Goal: Task Accomplishment & Management: Manage account settings

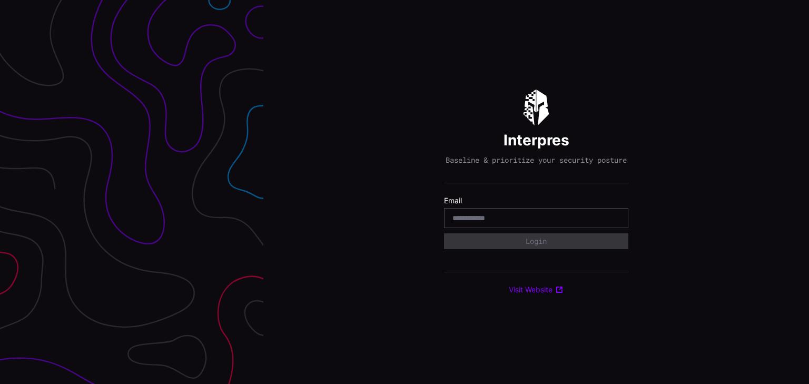
click at [517, 219] on input "email" at bounding box center [535, 217] width 167 height 9
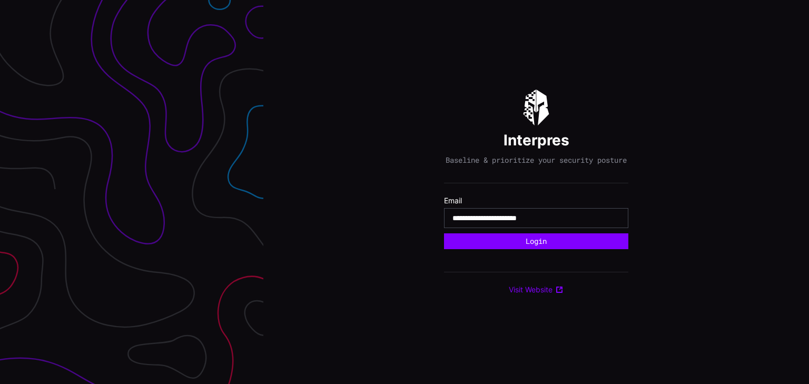
type input "**********"
click at [444, 233] on button "Login" at bounding box center [536, 241] width 184 height 16
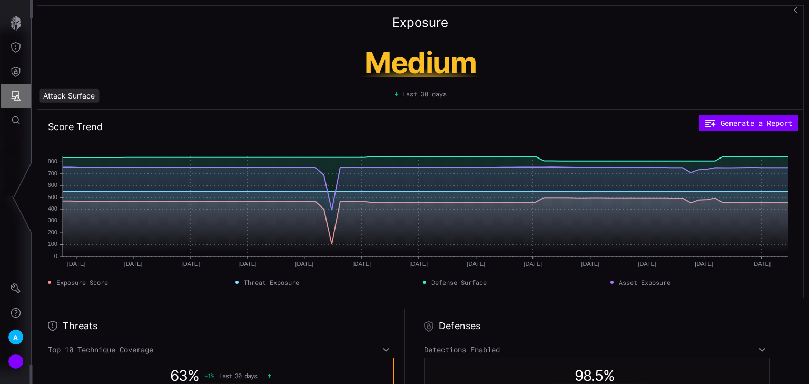
click at [14, 93] on icon "Attack Surface" at bounding box center [16, 96] width 11 height 11
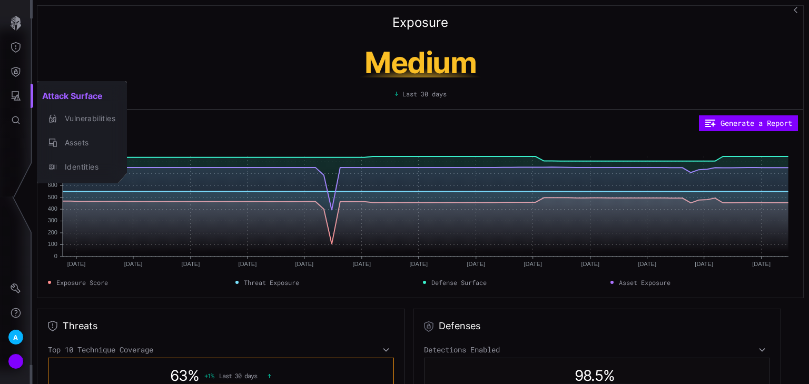
click at [14, 38] on div at bounding box center [404, 192] width 809 height 384
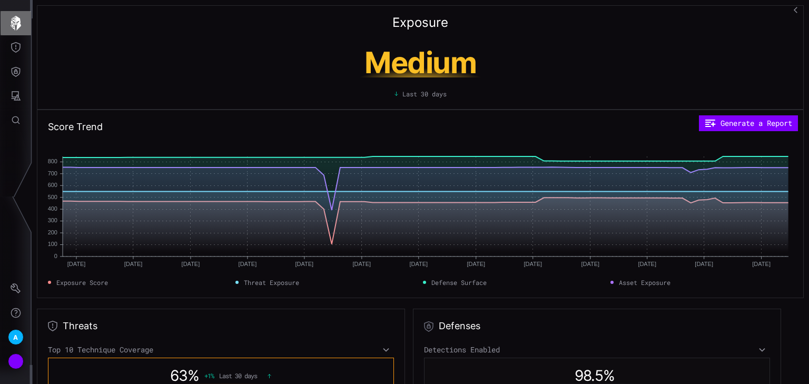
click at [19, 20] on icon "button" at bounding box center [16, 23] width 11 height 15
click at [13, 333] on span "A" at bounding box center [15, 337] width 5 height 11
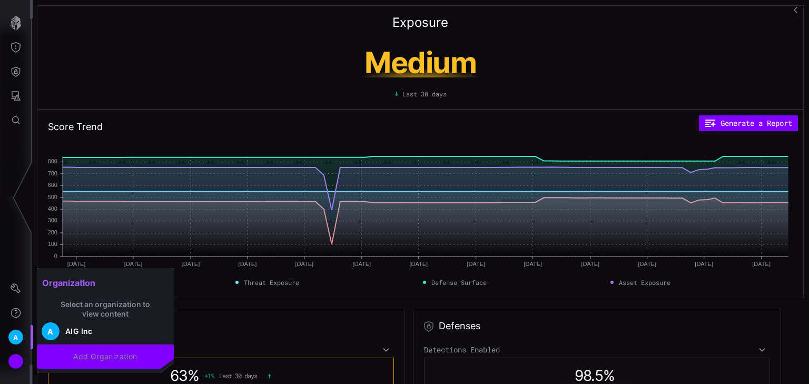
click at [23, 298] on div at bounding box center [404, 192] width 809 height 384
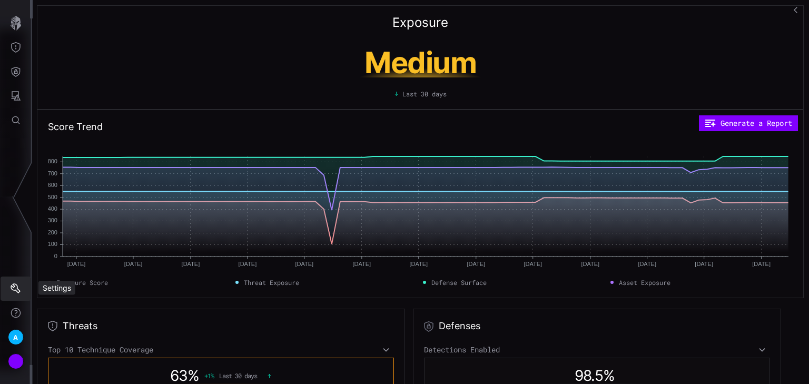
click at [15, 292] on icon "Settings" at bounding box center [16, 288] width 11 height 11
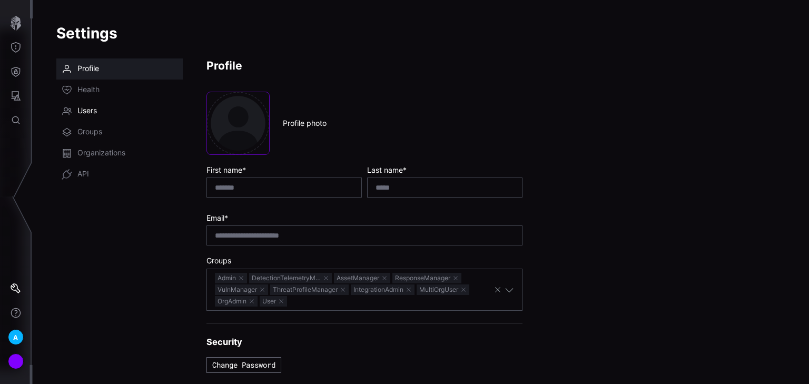
click at [88, 118] on link "Users" at bounding box center [119, 111] width 126 height 21
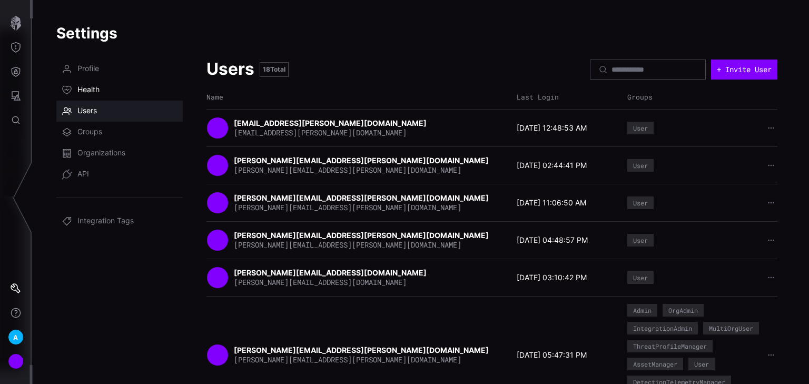
click at [91, 90] on span "Health" at bounding box center [88, 90] width 22 height 11
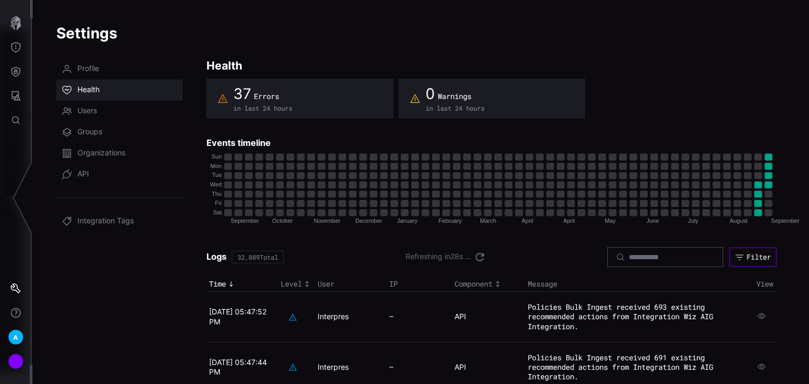
click at [757, 257] on div "Filter" at bounding box center [758, 256] width 24 height 9
click at [235, 98] on span "37" at bounding box center [242, 94] width 18 height 18
click at [267, 101] on div "37 Errors" at bounding box center [262, 93] width 59 height 19
click at [649, 255] on input at bounding box center [666, 256] width 74 height 9
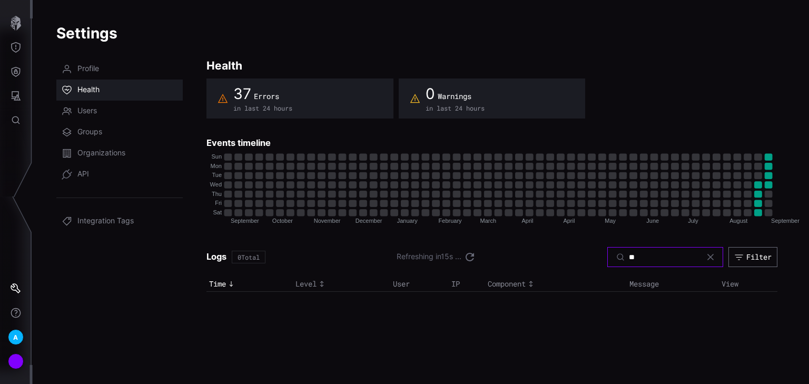
type input "*"
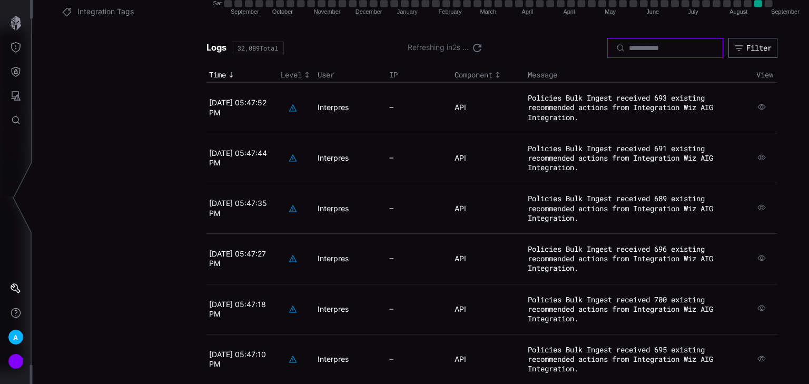
scroll to position [126, 0]
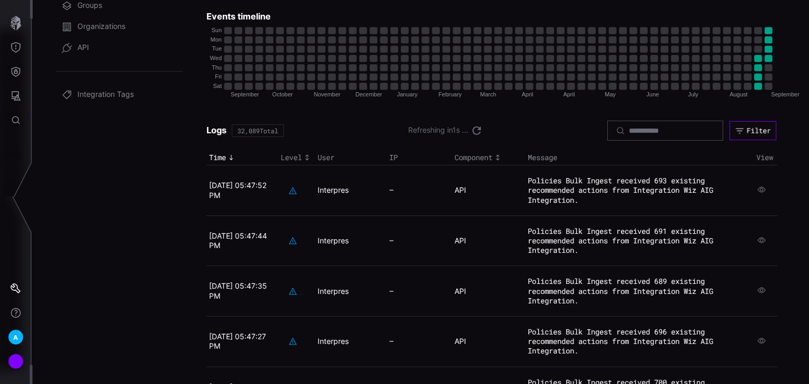
click at [735, 127] on icon "button" at bounding box center [739, 130] width 9 height 9
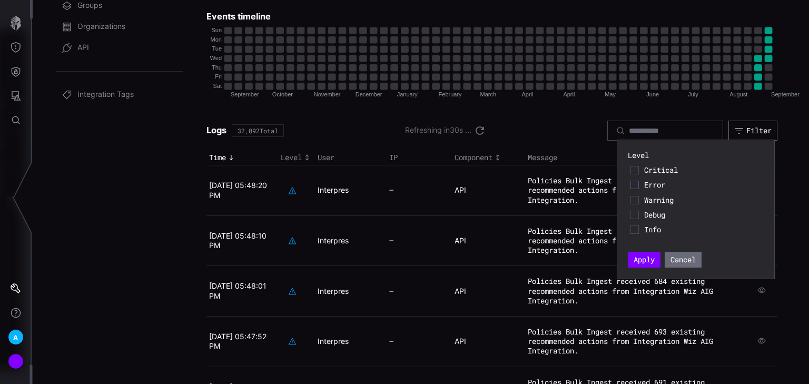
click at [636, 169] on icon at bounding box center [634, 170] width 8 height 8
click at [633, 168] on icon at bounding box center [634, 170] width 8 height 8
click at [637, 229] on icon at bounding box center [634, 229] width 8 height 8
click at [646, 264] on button "Apply" at bounding box center [644, 260] width 33 height 16
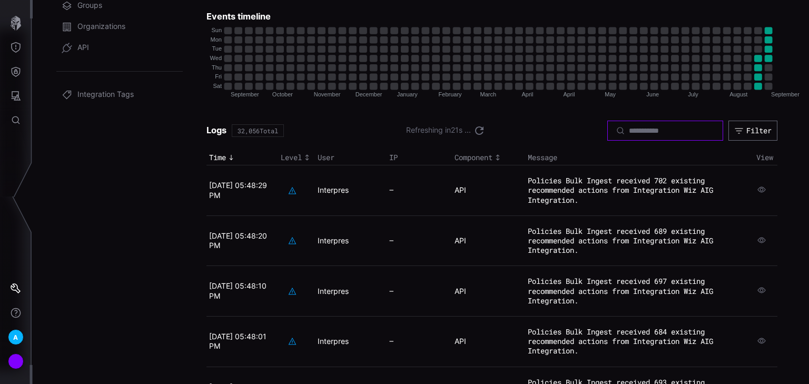
click at [629, 133] on input at bounding box center [666, 130] width 74 height 9
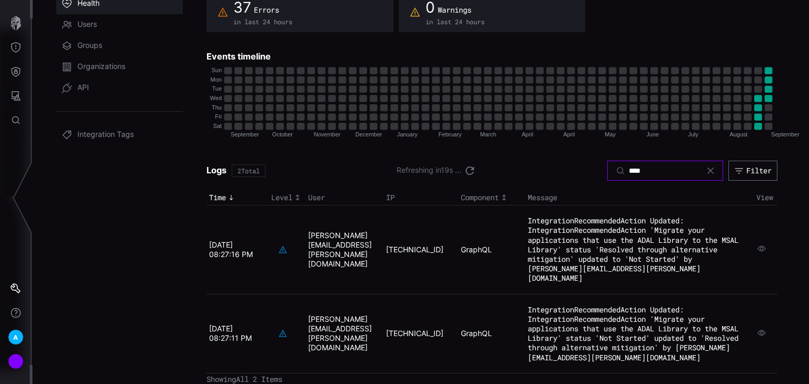
scroll to position [76, 0]
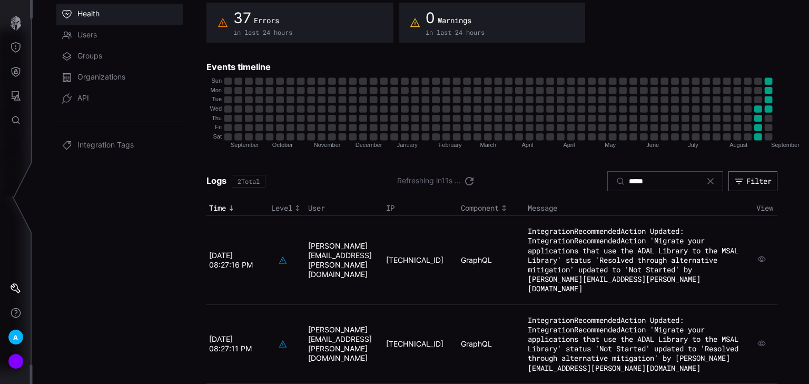
click at [495, 284] on td "GraphQL" at bounding box center [491, 260] width 67 height 88
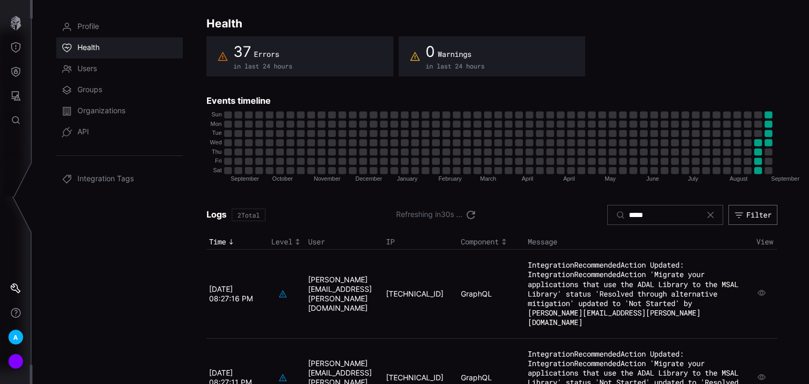
scroll to position [76, 0]
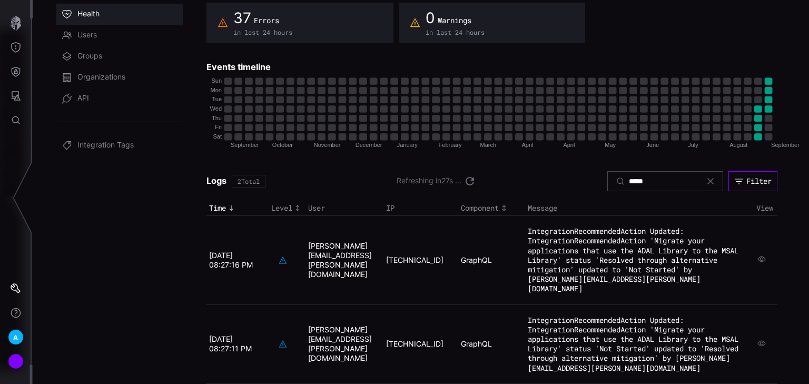
click at [760, 174] on button "Filter" at bounding box center [752, 181] width 49 height 20
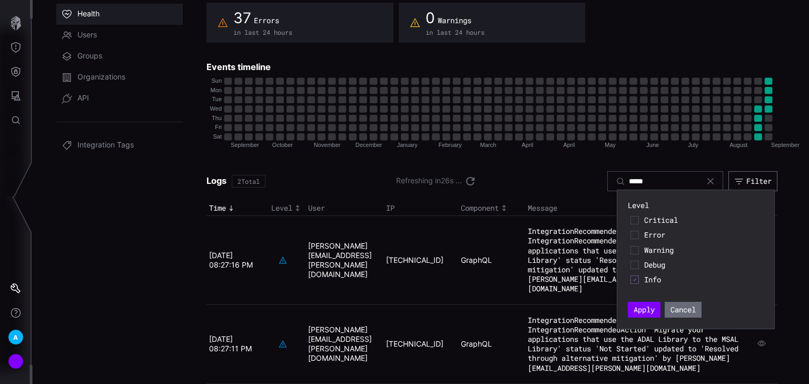
click at [636, 276] on icon at bounding box center [634, 279] width 8 height 8
click at [643, 307] on button "Apply" at bounding box center [644, 310] width 33 height 16
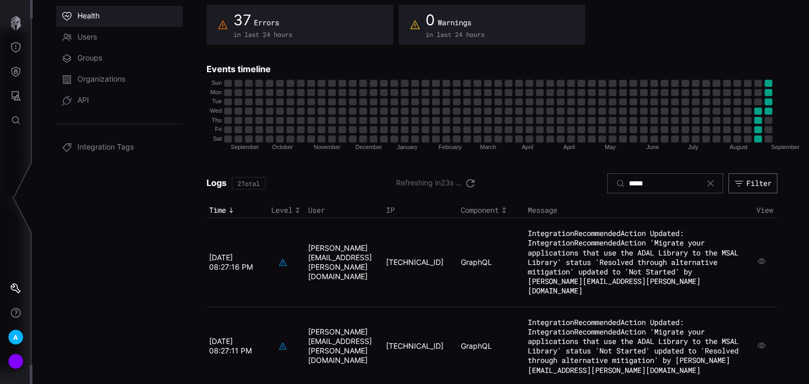
scroll to position [76, 0]
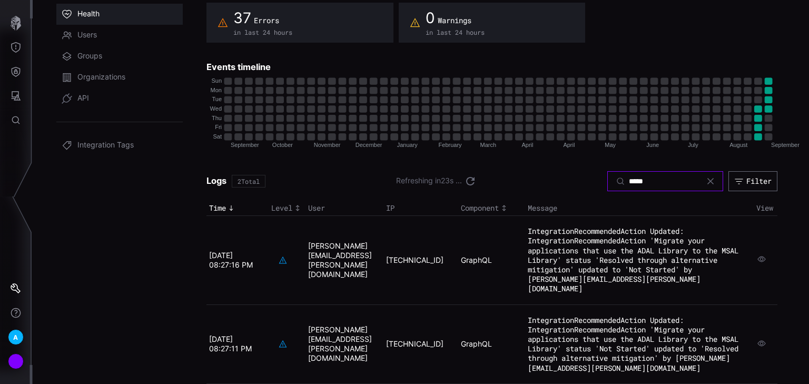
click at [644, 181] on input "*****" at bounding box center [666, 180] width 74 height 9
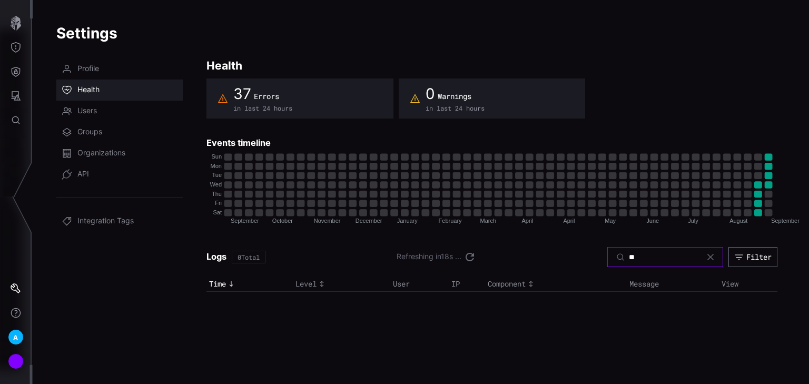
type input "*"
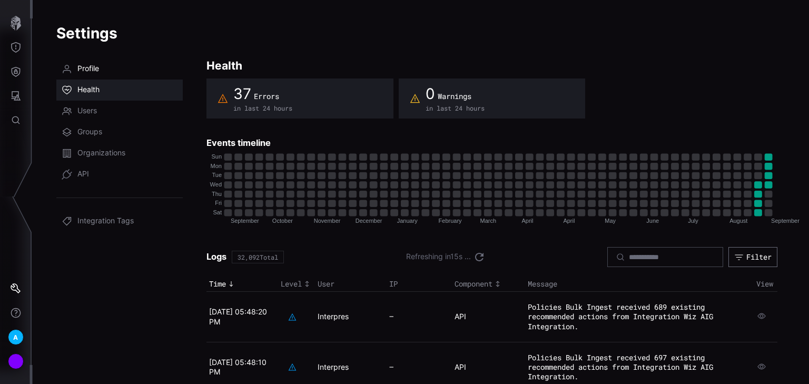
click at [92, 61] on link "Profile" at bounding box center [119, 68] width 126 height 21
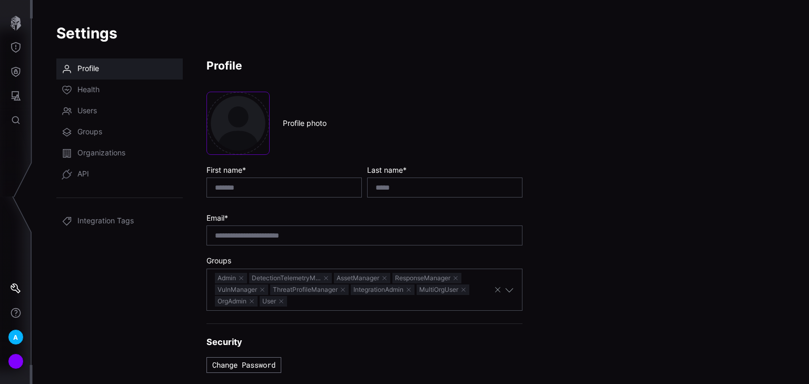
click at [598, 76] on div "**********" at bounding box center [420, 218] width 729 height 321
click at [100, 159] on link "Organizations" at bounding box center [119, 153] width 126 height 21
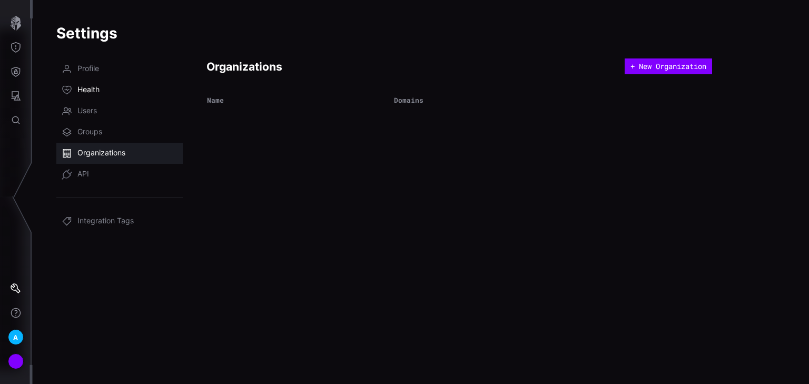
click at [90, 92] on span "Health" at bounding box center [88, 90] width 22 height 11
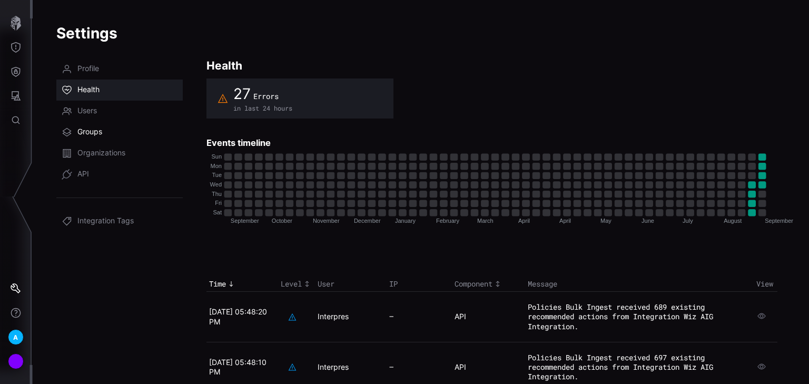
click at [84, 124] on link "Groups" at bounding box center [119, 132] width 126 height 21
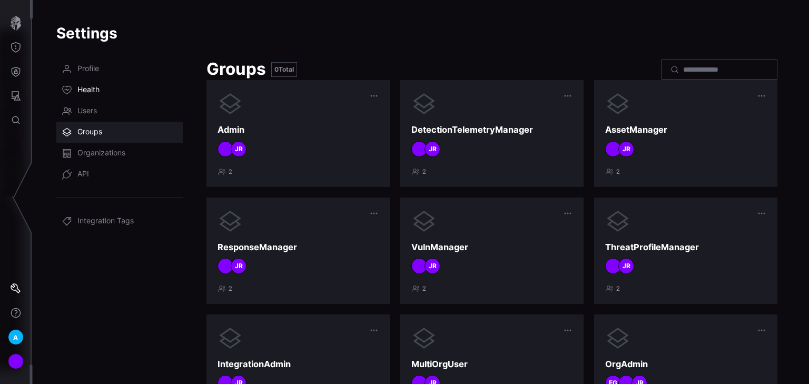
click at [97, 90] on span "Health" at bounding box center [88, 90] width 22 height 11
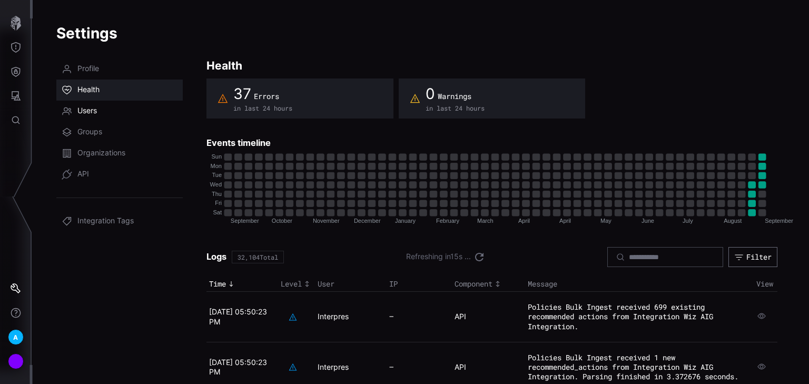
click at [86, 109] on span "Users" at bounding box center [86, 111] width 19 height 11
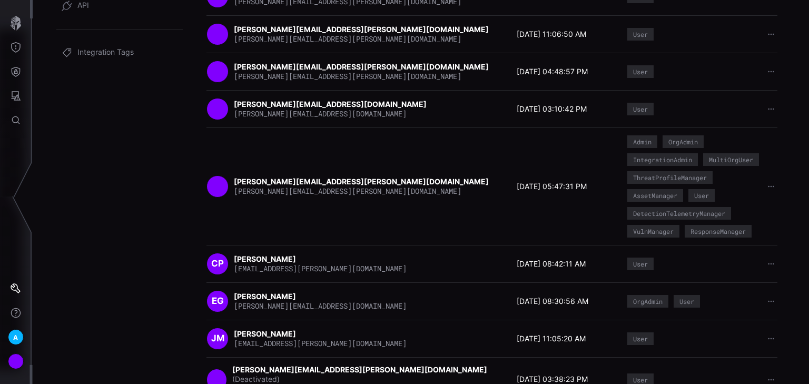
scroll to position [205, 0]
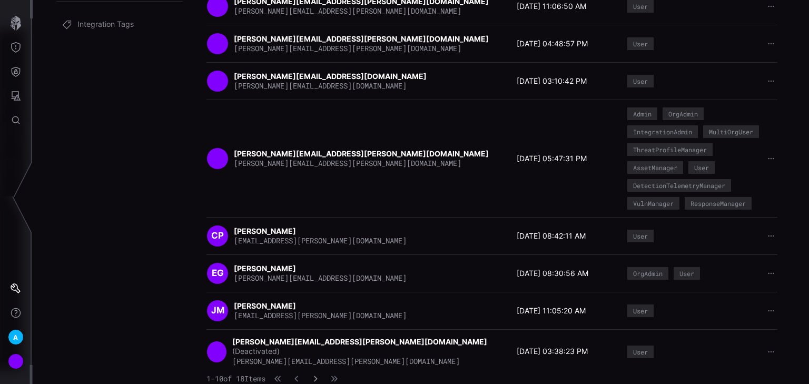
click at [317, 379] on icon "button" at bounding box center [316, 378] width 4 height 6
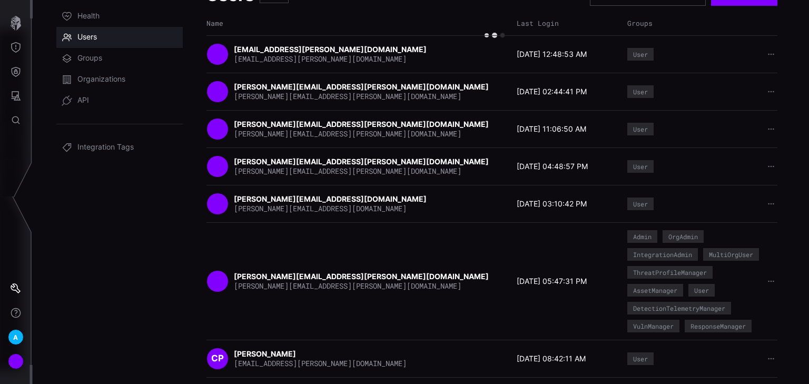
scroll to position [0, 0]
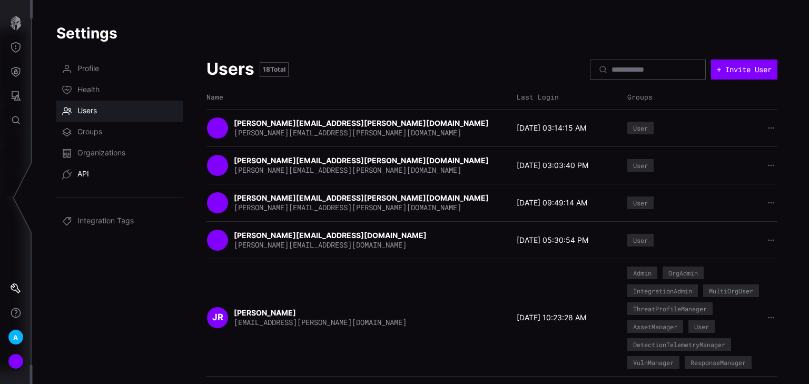
click at [86, 166] on link "API" at bounding box center [119, 174] width 126 height 21
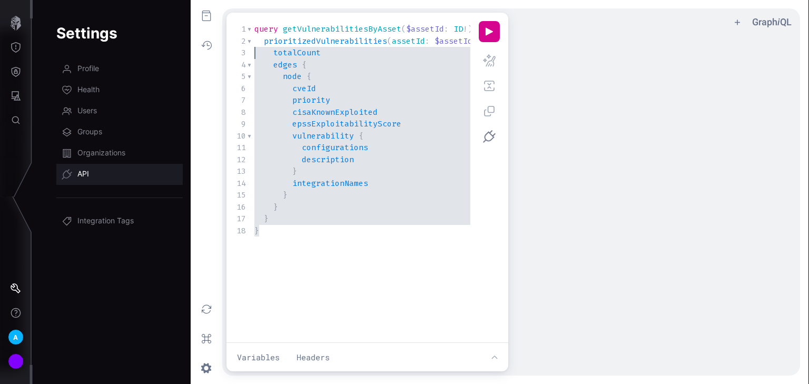
type textarea "**********"
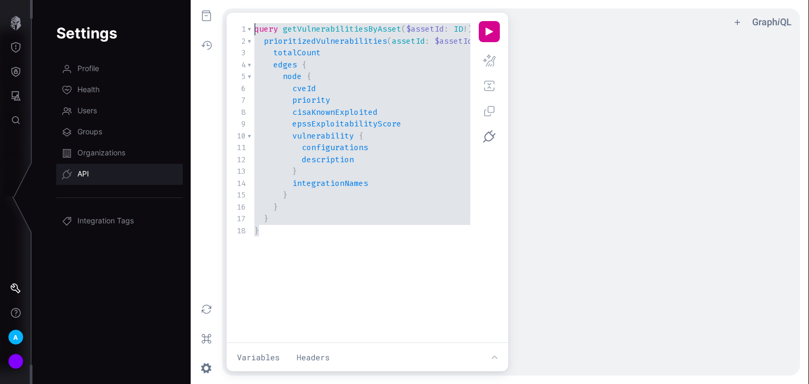
drag, startPoint x: 312, startPoint y: 237, endPoint x: 171, endPoint y: 19, distance: 260.0
click at [171, 19] on div "**********" at bounding box center [421, 192] width 776 height 384
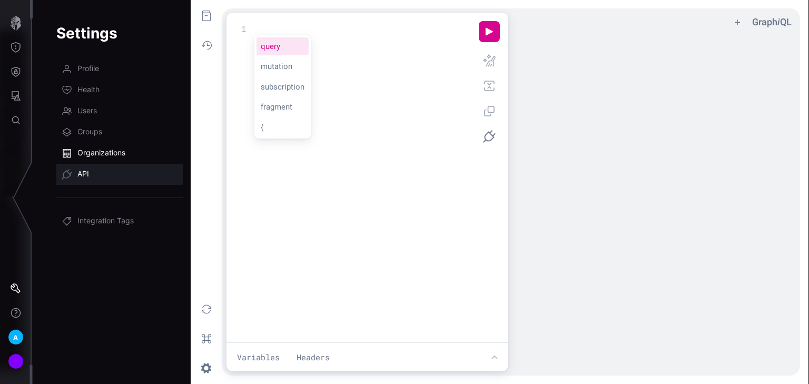
click at [84, 162] on link "Organizations" at bounding box center [119, 153] width 126 height 21
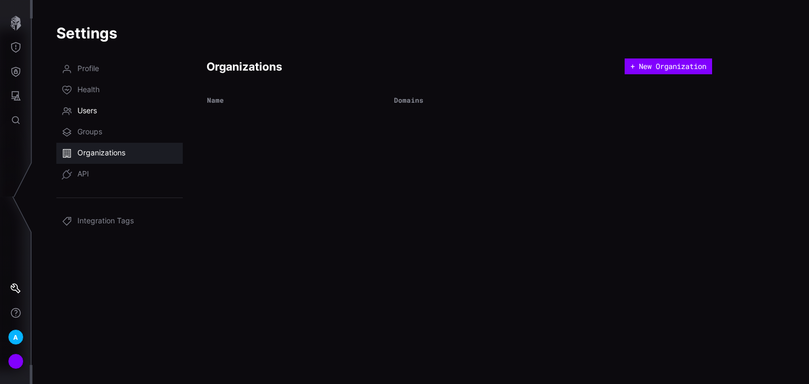
click at [85, 113] on span "Users" at bounding box center [86, 111] width 19 height 11
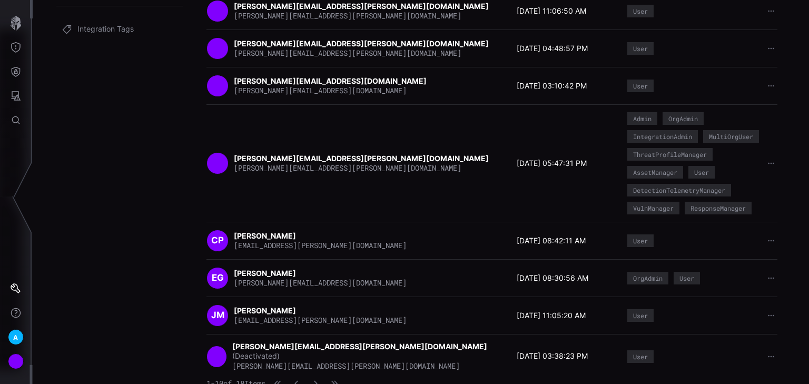
scroll to position [205, 0]
